Goal: Task Accomplishment & Management: Use online tool/utility

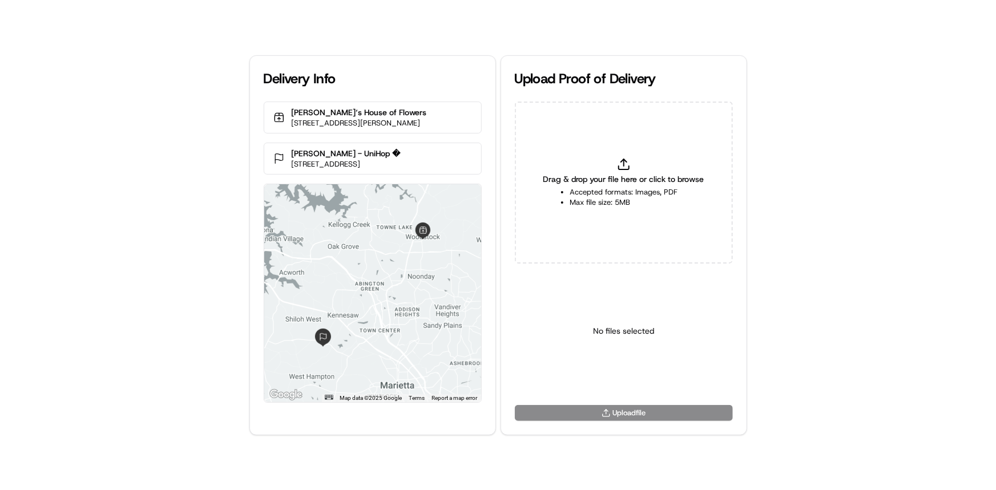
drag, startPoint x: 0, startPoint y: 184, endPoint x: 179, endPoint y: 142, distance: 183.5
click at [0, 184] on div "Delivery Info [PERSON_NAME]‘s House of Flowers [STREET_ADDRESS][PERSON_NAME] [P…" at bounding box center [498, 245] width 996 height 490
click at [632, 183] on span "Drag & drop your file here or click to browse" at bounding box center [623, 179] width 161 height 11
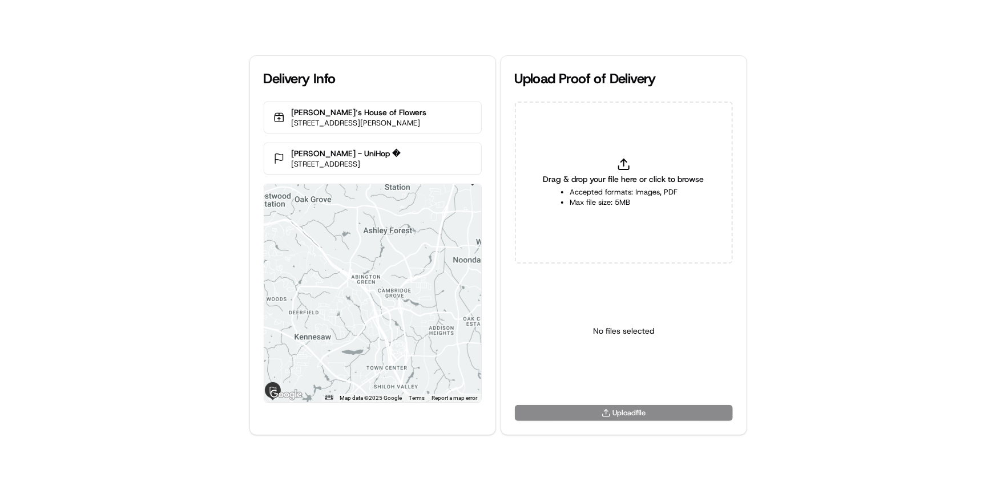
type input "C:\fakepath\HandedToCustomer (1).png"
click at [628, 381] on html "Delivery Info [PERSON_NAME]‘s House of Flowers [STREET_ADDRESS][PERSON_NAME] [P…" at bounding box center [498, 245] width 996 height 490
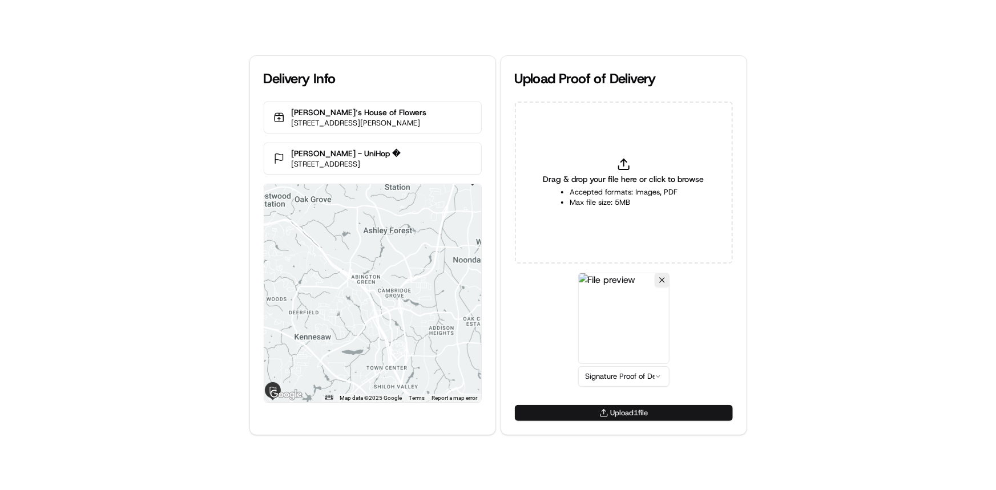
click at [642, 410] on button "Upload 1 file" at bounding box center [624, 413] width 218 height 16
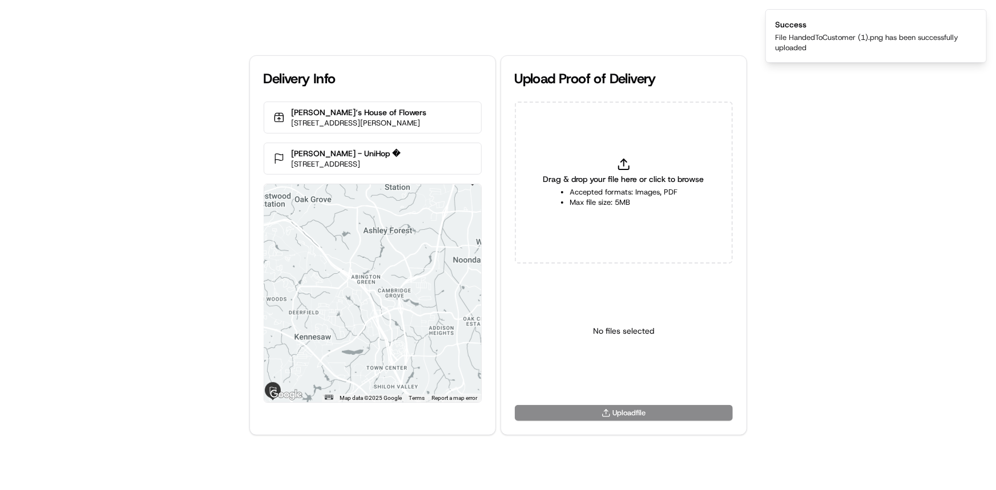
click at [66, 190] on div "Delivery Info [PERSON_NAME]‘s House of Flowers [STREET_ADDRESS][PERSON_NAME] [P…" at bounding box center [498, 245] width 996 height 490
click at [30, 221] on div "Delivery Info [PERSON_NAME]‘s House of Flowers [STREET_ADDRESS][PERSON_NAME] [P…" at bounding box center [498, 245] width 996 height 490
